Goal: Task Accomplishment & Management: Use online tool/utility

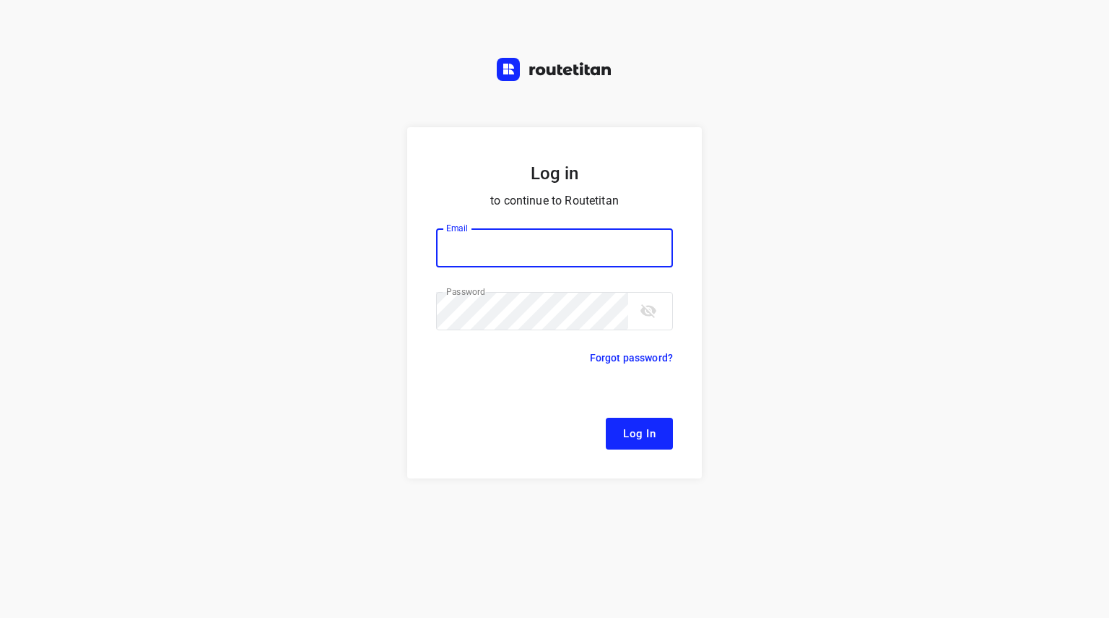
type input "[EMAIL_ADDRESS][DOMAIN_NAME]"
click at [625, 430] on span "Log In" at bounding box center [639, 433] width 33 height 19
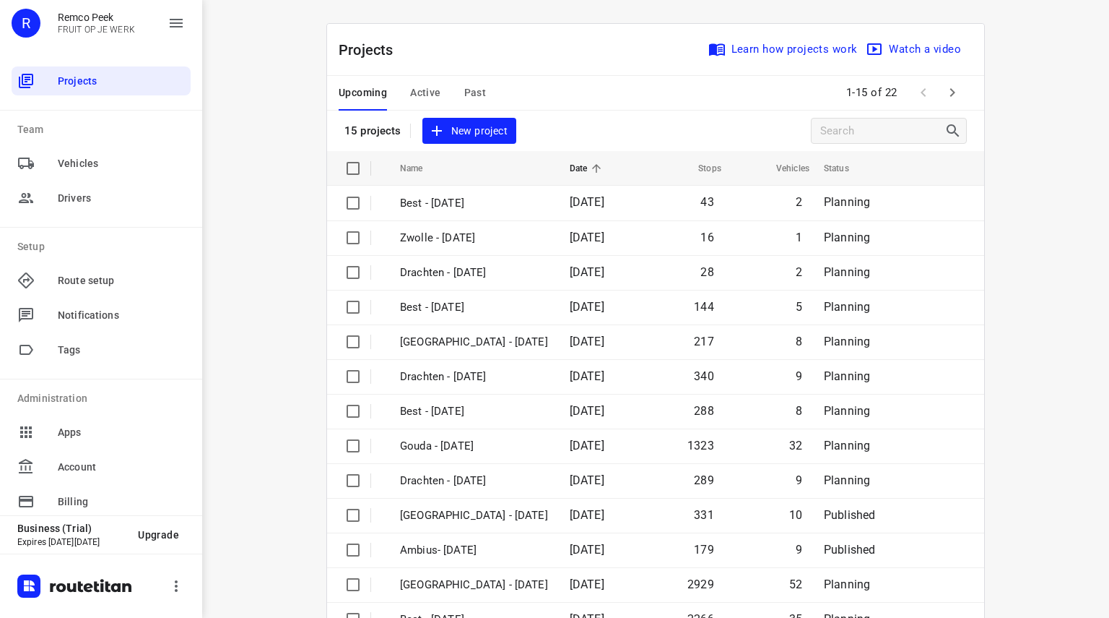
scroll to position [1, 0]
click at [953, 87] on icon "button" at bounding box center [952, 91] width 17 height 17
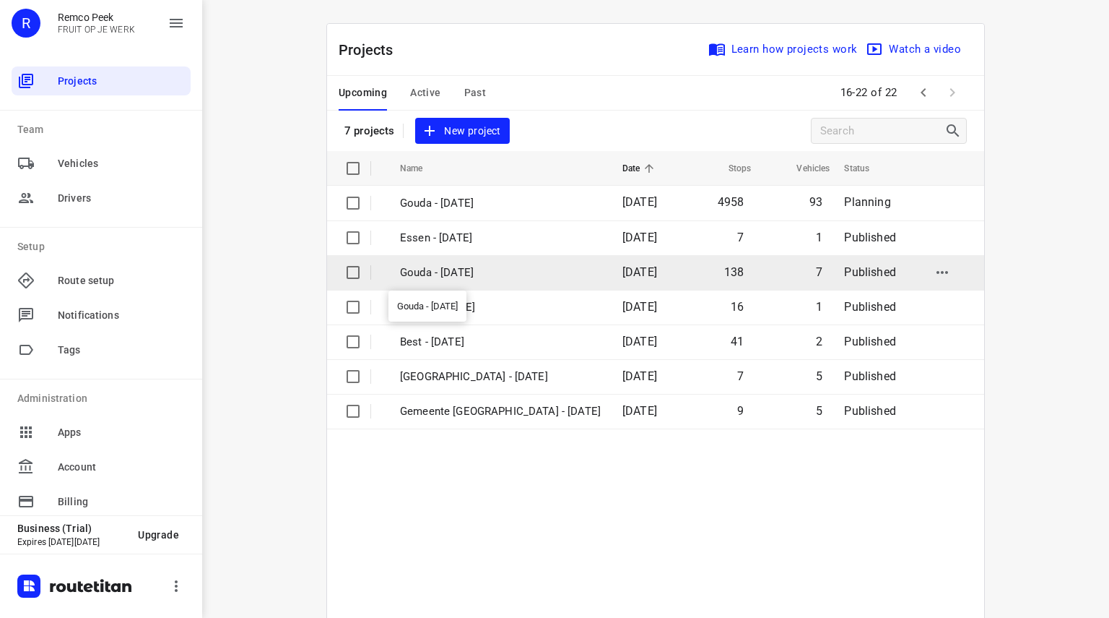
click at [472, 267] on p "Gouda - [DATE]" at bounding box center [500, 272] width 201 height 17
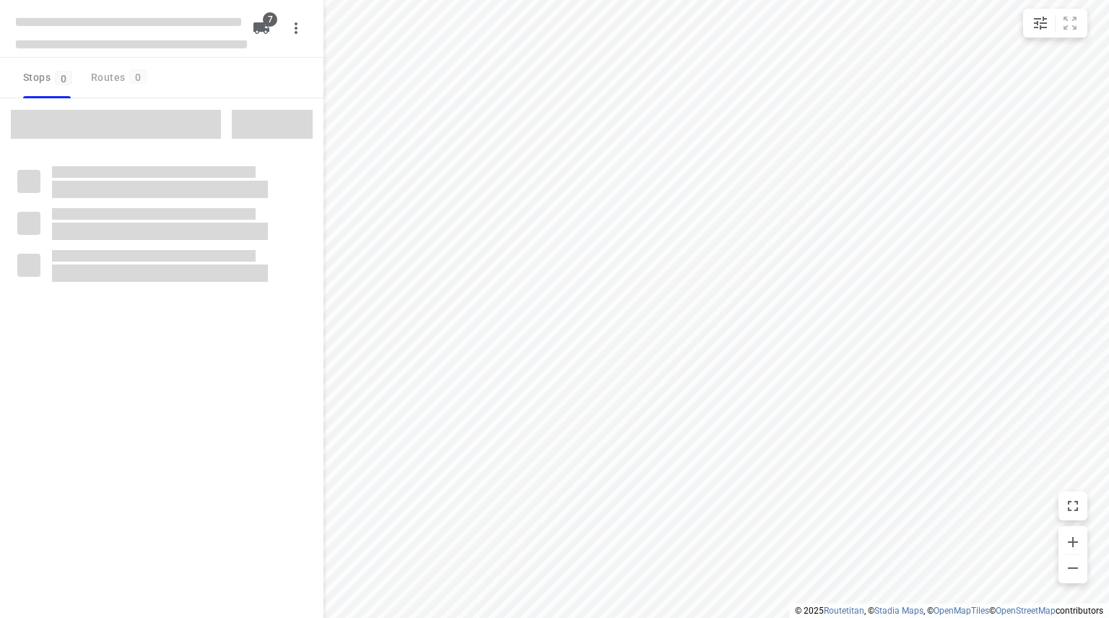
checkbox input "true"
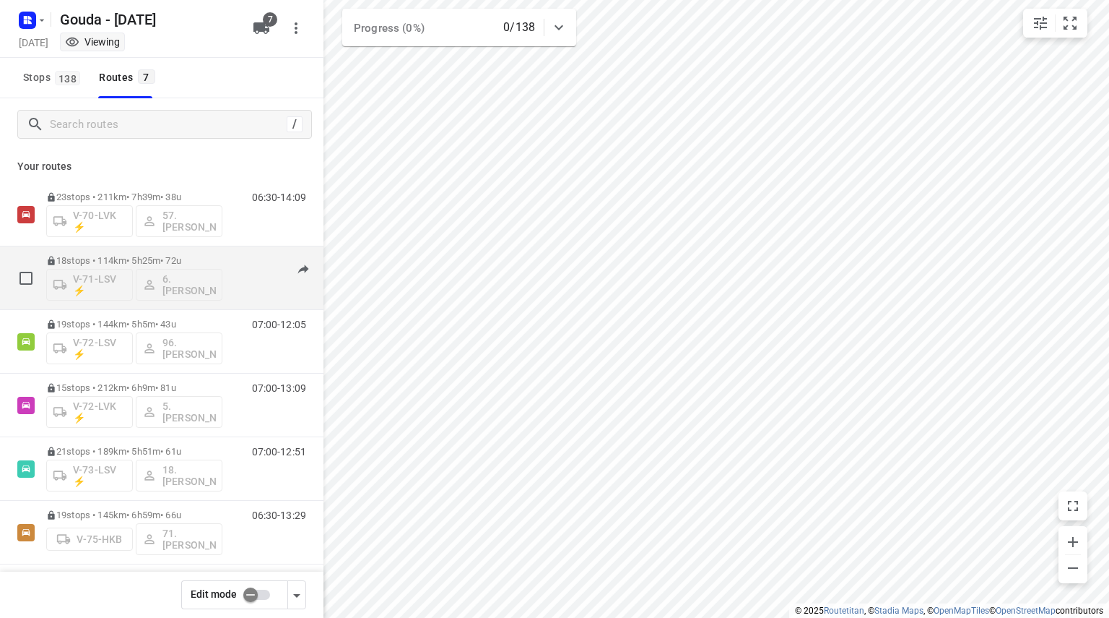
scroll to position [71, 0]
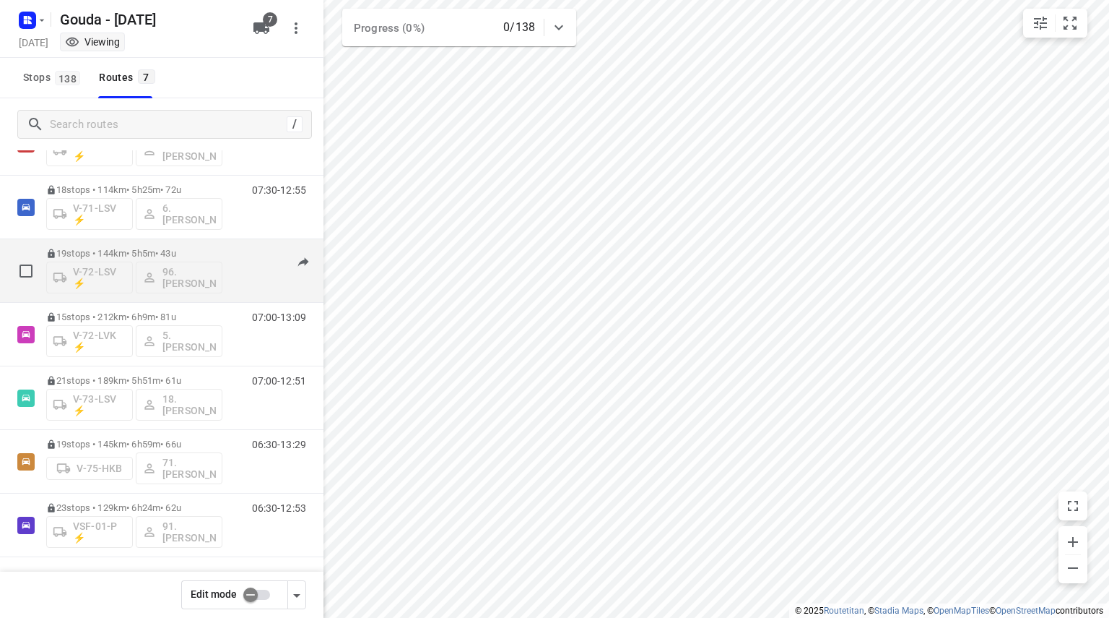
click at [209, 246] on div "19 stops • 144km • 5h5m • 43u V-72-LSV ⚡ 96.[PERSON_NAME]" at bounding box center [134, 271] width 176 height 60
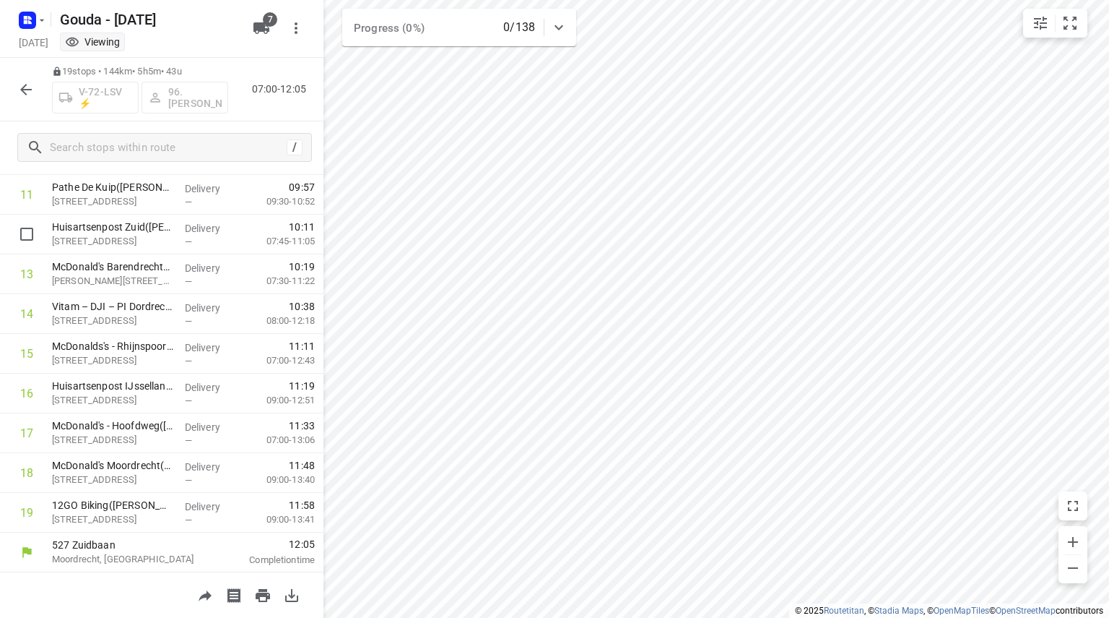
scroll to position [0, 0]
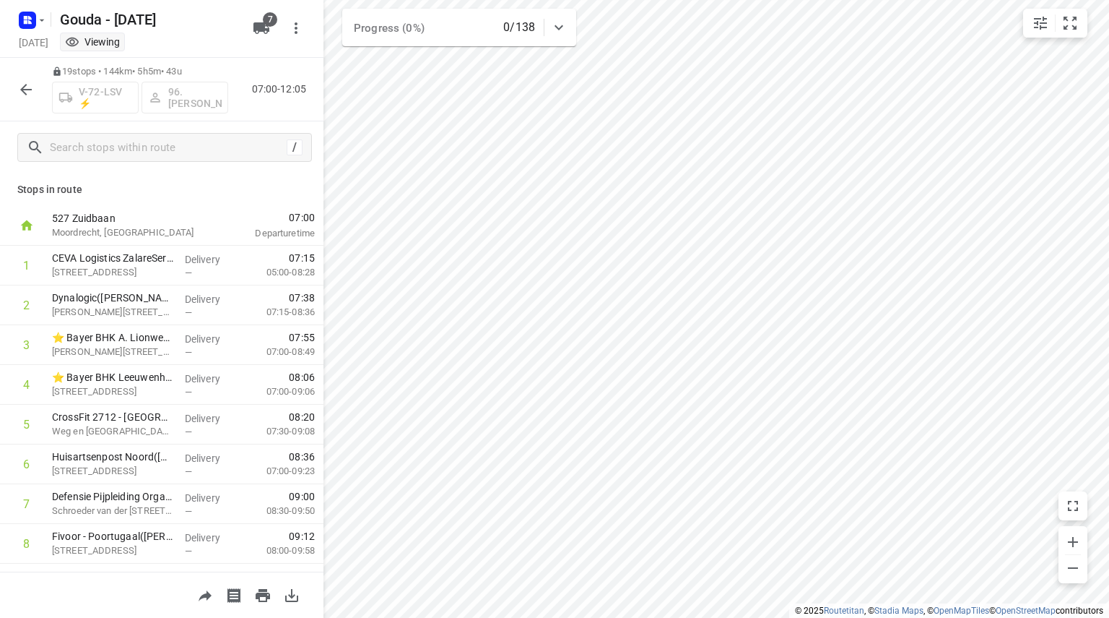
click at [37, 92] on button "button" at bounding box center [26, 89] width 29 height 29
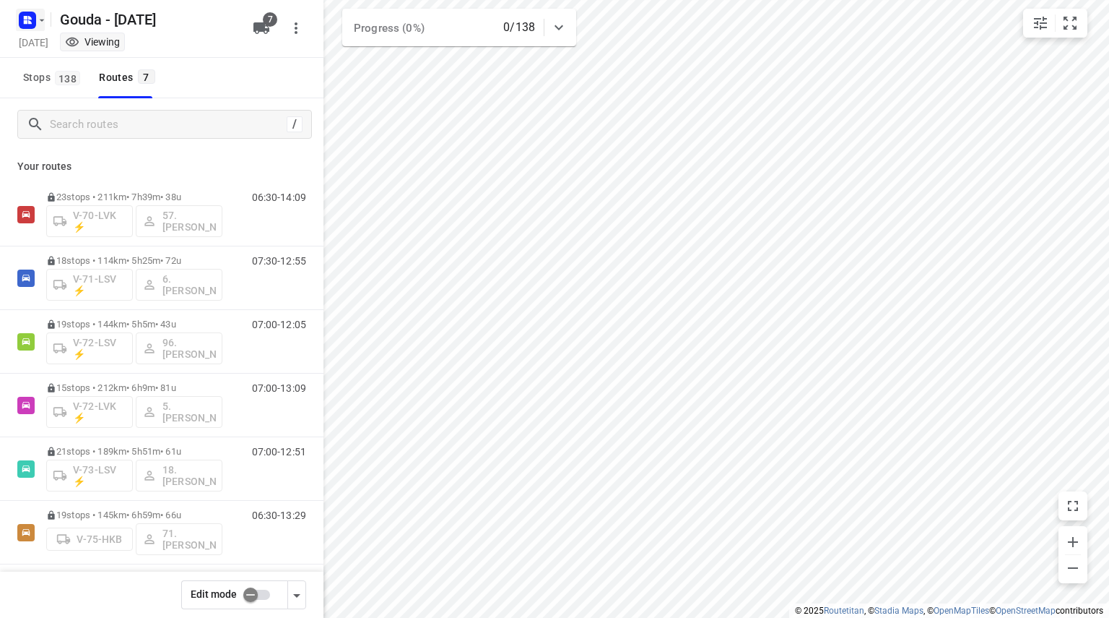
click at [28, 18] on icon "button" at bounding box center [30, 18] width 4 height 4
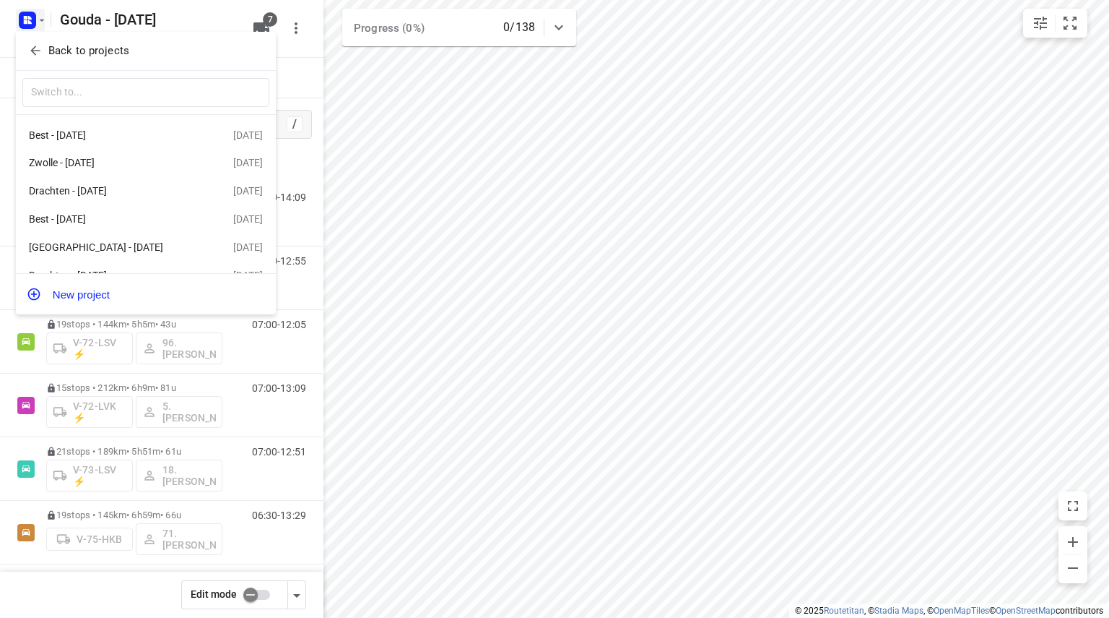
click at [36, 48] on icon "button" at bounding box center [35, 50] width 14 height 14
